Goal: Task Accomplishment & Management: Manage account settings

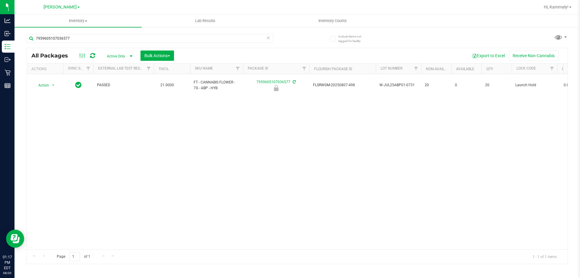
click at [387, 152] on div "Action Action Edit attributes Global inventory Locate package Package audit log…" at bounding box center [297, 161] width 541 height 175
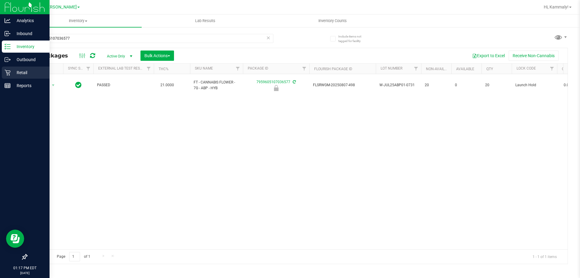
click at [29, 74] on p "Retail" at bounding box center [29, 72] width 36 height 7
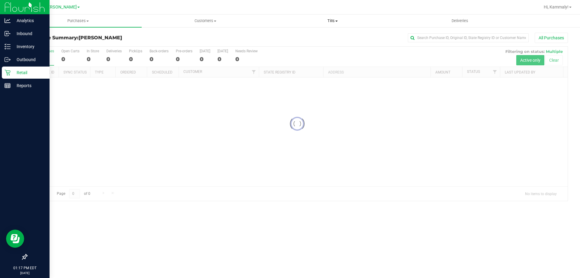
click at [318, 19] on span "Tills" at bounding box center [332, 20] width 127 height 5
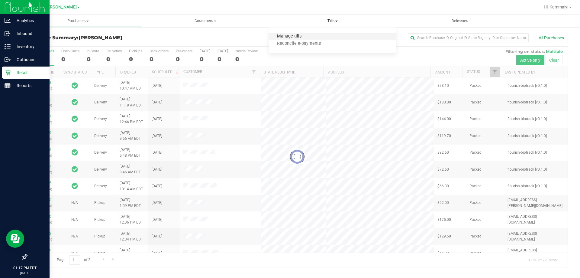
click at [307, 35] on span "Manage tills" at bounding box center [289, 36] width 41 height 5
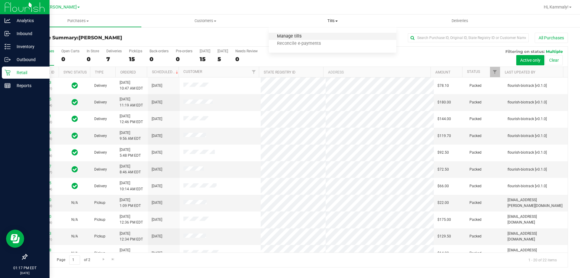
click at [283, 38] on span "Manage tills" at bounding box center [289, 36] width 41 height 5
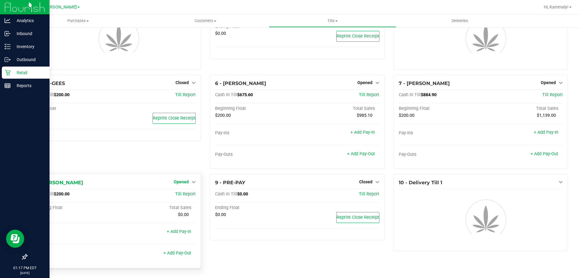
scroll to position [41, 0]
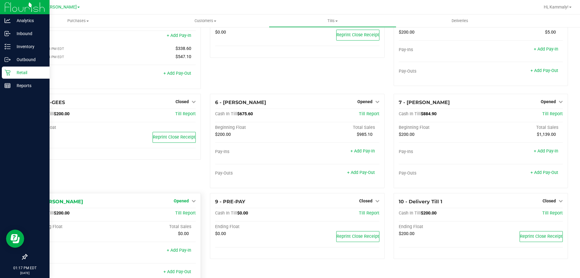
click at [182, 200] on span "Opened" at bounding box center [181, 200] width 15 height 5
click at [197, 213] on div "Close Till" at bounding box center [182, 213] width 45 height 8
click at [176, 215] on link "Close Till" at bounding box center [182, 213] width 16 height 5
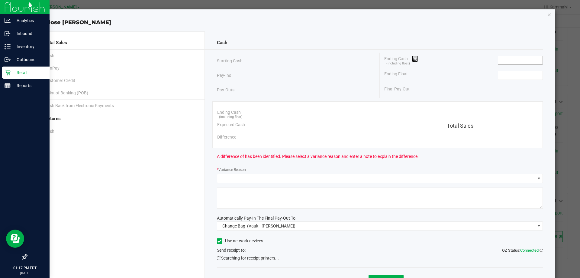
click at [517, 61] on input at bounding box center [520, 60] width 44 height 8
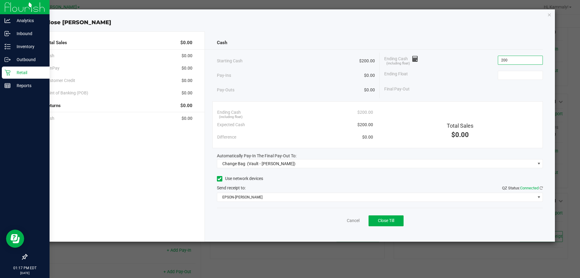
type input "$200.00"
click at [518, 69] on div "Ending Float" at bounding box center [463, 75] width 159 height 15
click at [517, 73] on input at bounding box center [520, 75] width 44 height 8
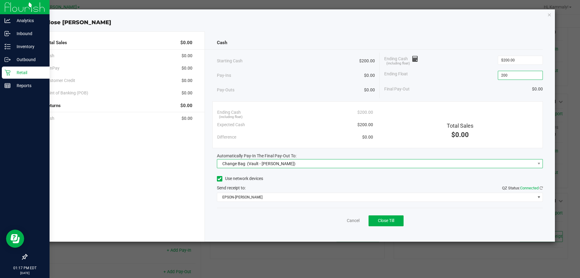
type input "$200.00"
click at [368, 161] on span "Change Bag (Vault - [PERSON_NAME])" at bounding box center [376, 163] width 318 height 8
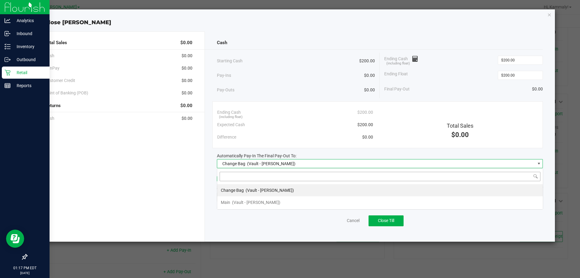
scroll to position [9, 326]
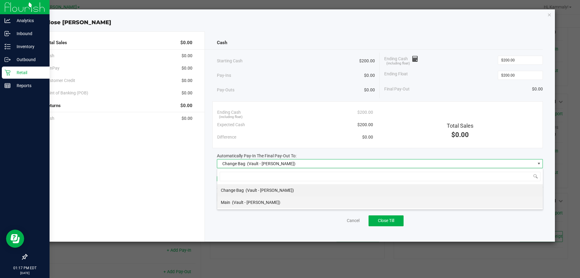
click at [258, 202] on span "(Vault - [PERSON_NAME])" at bounding box center [256, 202] width 48 height 5
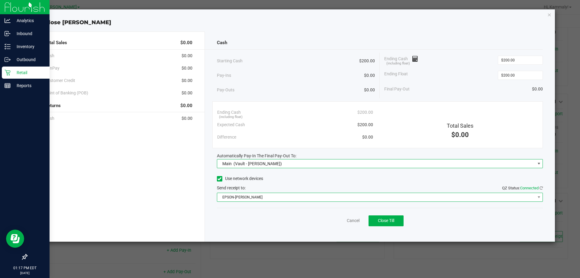
click at [259, 200] on span "EPSON-[PERSON_NAME]" at bounding box center [376, 197] width 318 height 8
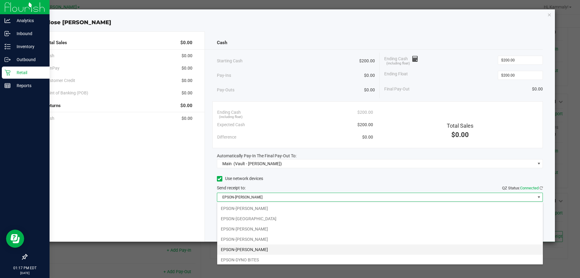
scroll to position [32, 0]
click at [251, 259] on li "EPSON-DYNO BITES" at bounding box center [380, 258] width 326 height 10
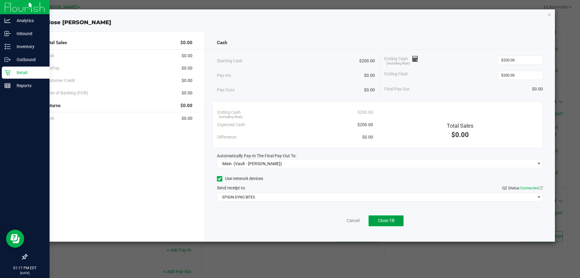
click at [391, 220] on span "Close Till" at bounding box center [386, 220] width 16 height 5
click at [338, 217] on link "Dismiss" at bounding box center [340, 220] width 14 height 6
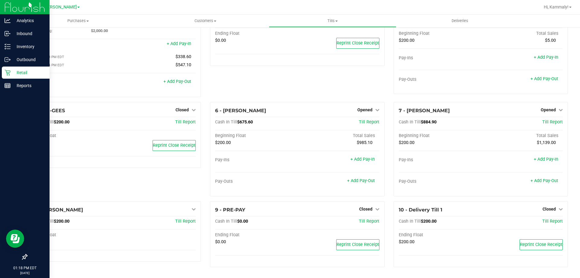
scroll to position [34, 0]
